Goal: Navigation & Orientation: Find specific page/section

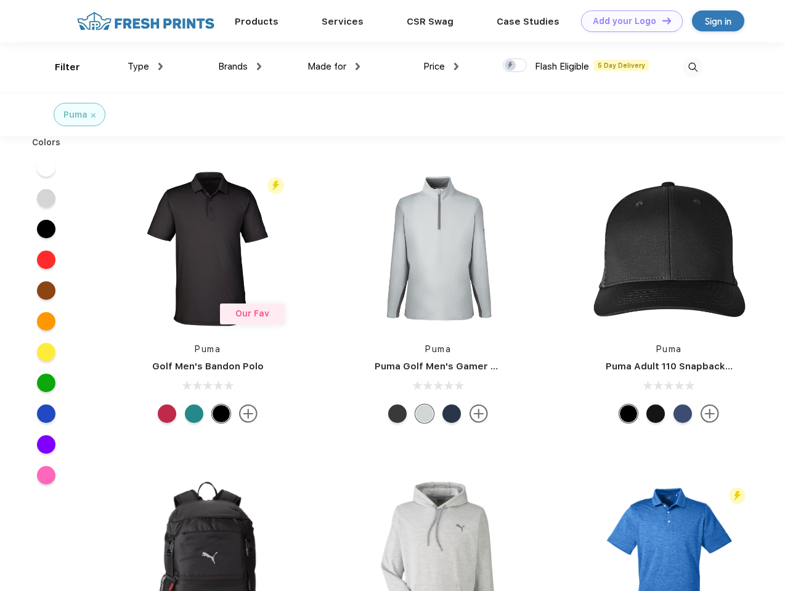
click at [627, 21] on link "Add your Logo Design Tool" at bounding box center [632, 21] width 102 height 22
click at [0, 0] on div "Design Tool" at bounding box center [0, 0] width 0 height 0
click at [661, 20] on link "Add your Logo Design Tool" at bounding box center [632, 21] width 102 height 22
click at [59, 67] on div "Filter" at bounding box center [67, 67] width 25 height 14
click at [145, 67] on span "Type" at bounding box center [139, 66] width 22 height 11
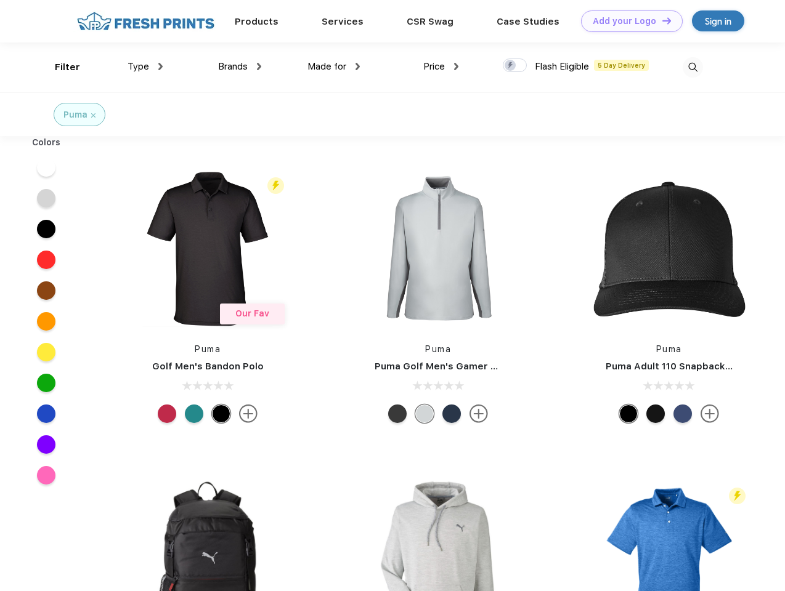
click at [240, 67] on span "Brands" at bounding box center [233, 66] width 30 height 11
click at [334, 67] on span "Made for" at bounding box center [326, 66] width 39 height 11
click at [441, 67] on span "Price" at bounding box center [434, 66] width 22 height 11
click at [515, 66] on div at bounding box center [515, 66] width 24 height 14
click at [511, 66] on input "checkbox" at bounding box center [507, 62] width 8 height 8
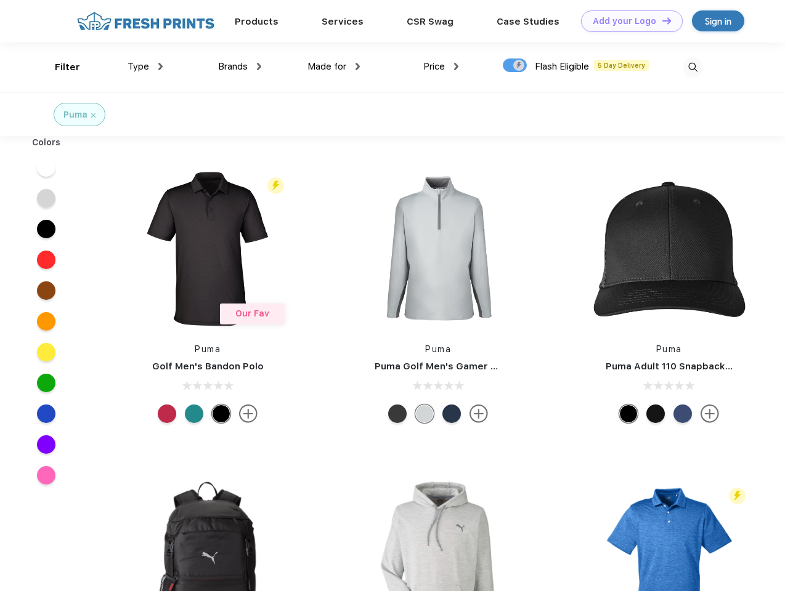
click at [692, 67] on img at bounding box center [692, 67] width 20 height 20
